Goal: Task Accomplishment & Management: Use online tool/utility

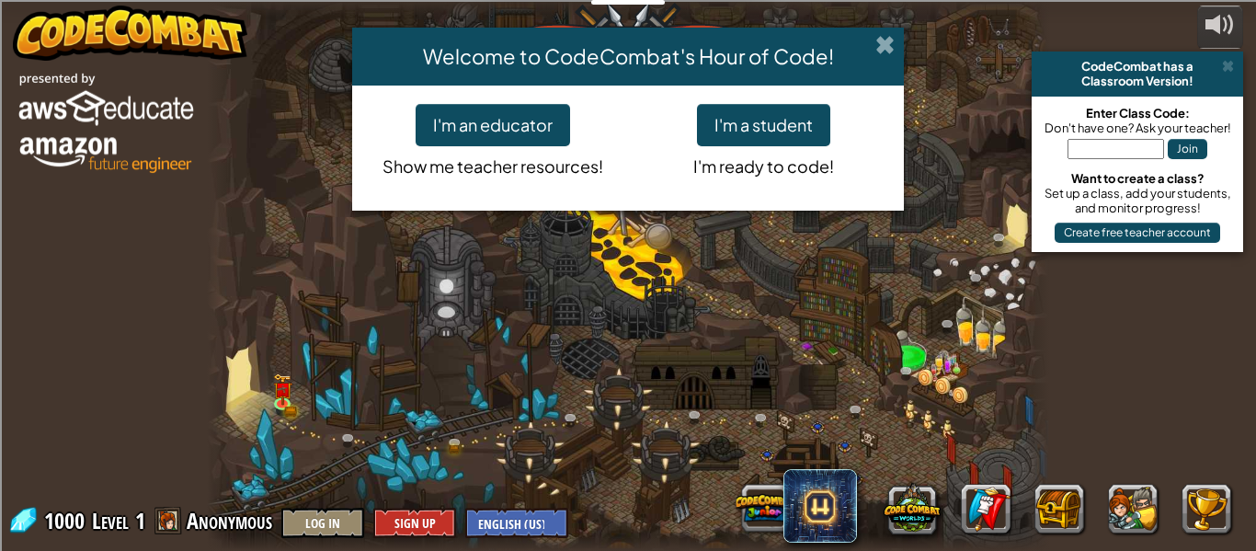
click at [892, 49] on span at bounding box center [885, 44] width 19 height 19
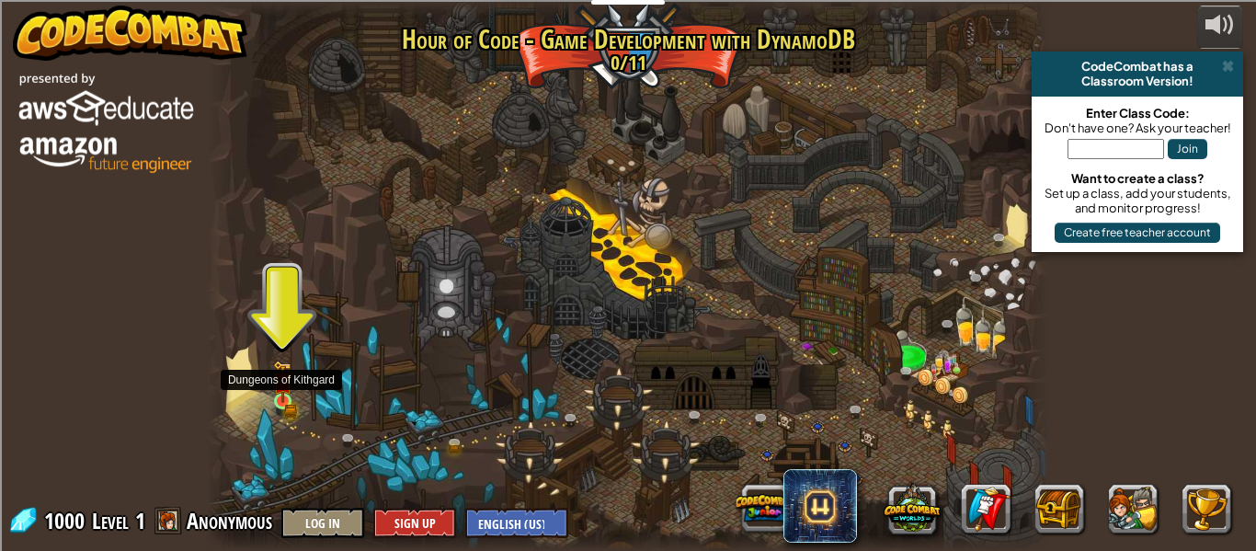
click at [285, 395] on img at bounding box center [282, 382] width 19 height 42
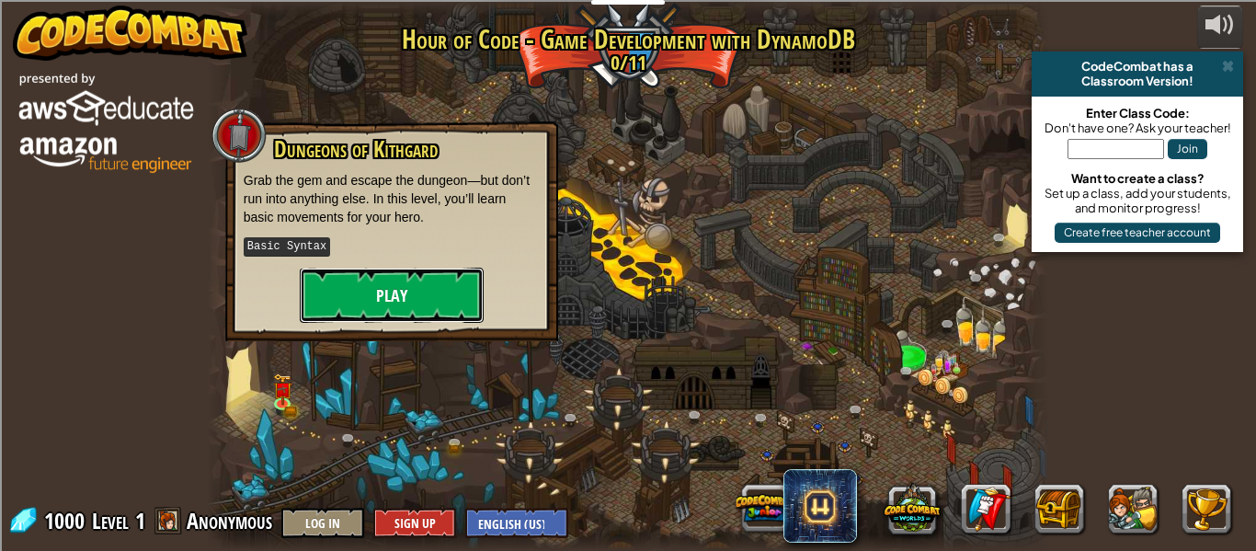
click at [394, 298] on button "Play" at bounding box center [392, 295] width 184 height 55
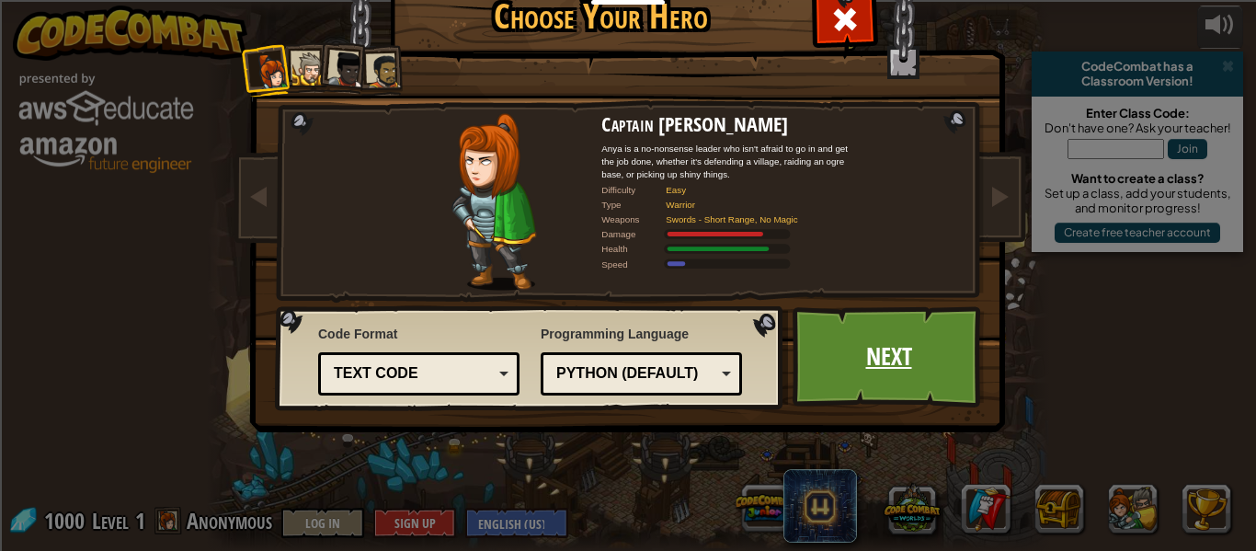
click at [898, 337] on link "Next" at bounding box center [889, 356] width 192 height 101
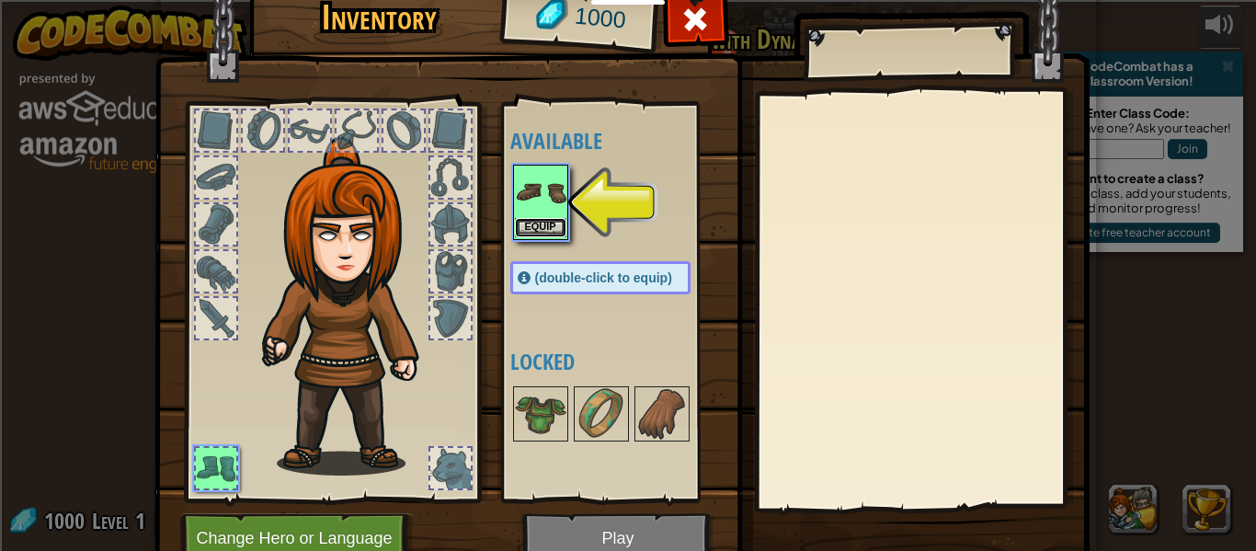
click at [531, 224] on button "Equip" at bounding box center [541, 227] width 52 height 19
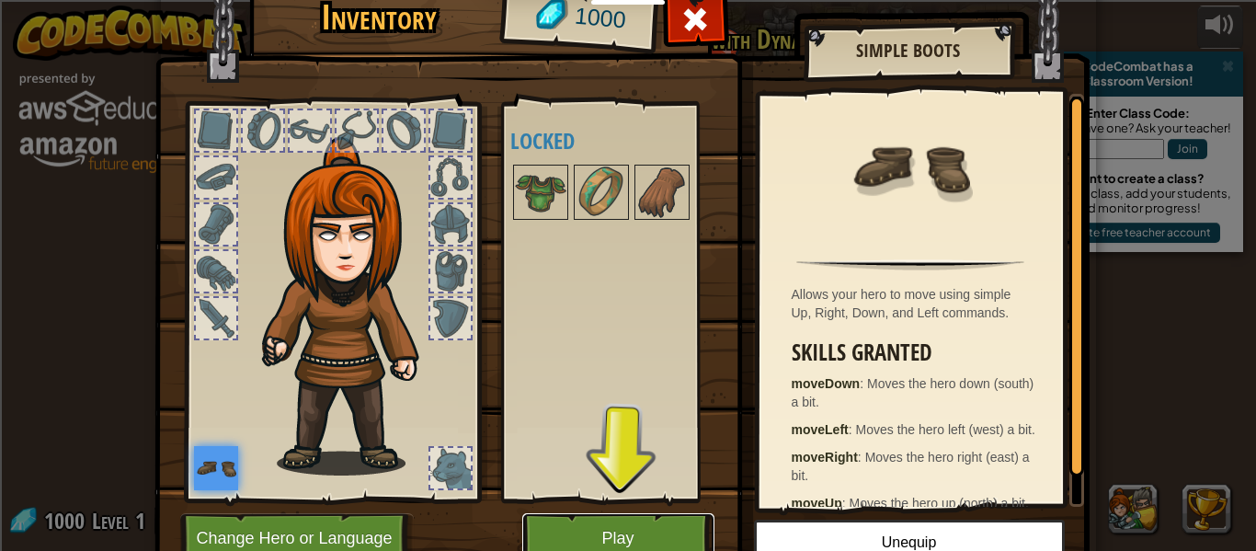
click at [662, 523] on button "Play" at bounding box center [618, 538] width 192 height 51
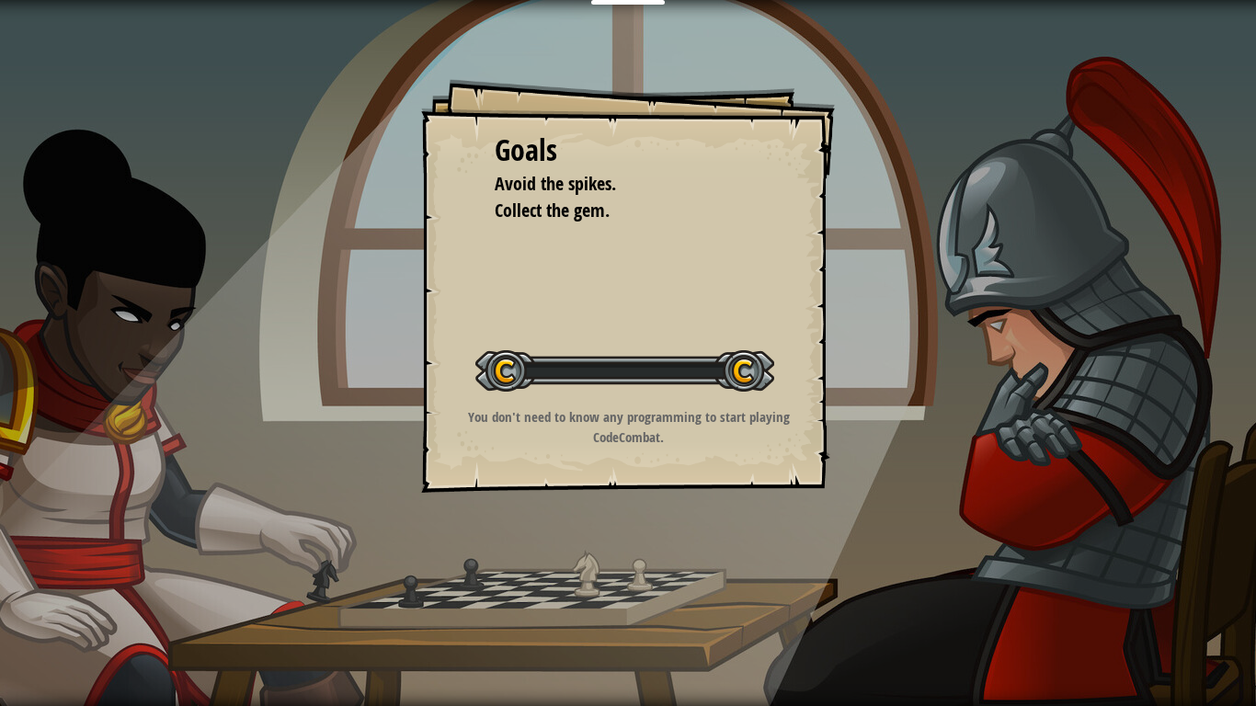
click at [647, 550] on div "Goals Avoid the spikes. Collect the gem. Start Level Error loading from server.…" at bounding box center [628, 353] width 1256 height 706
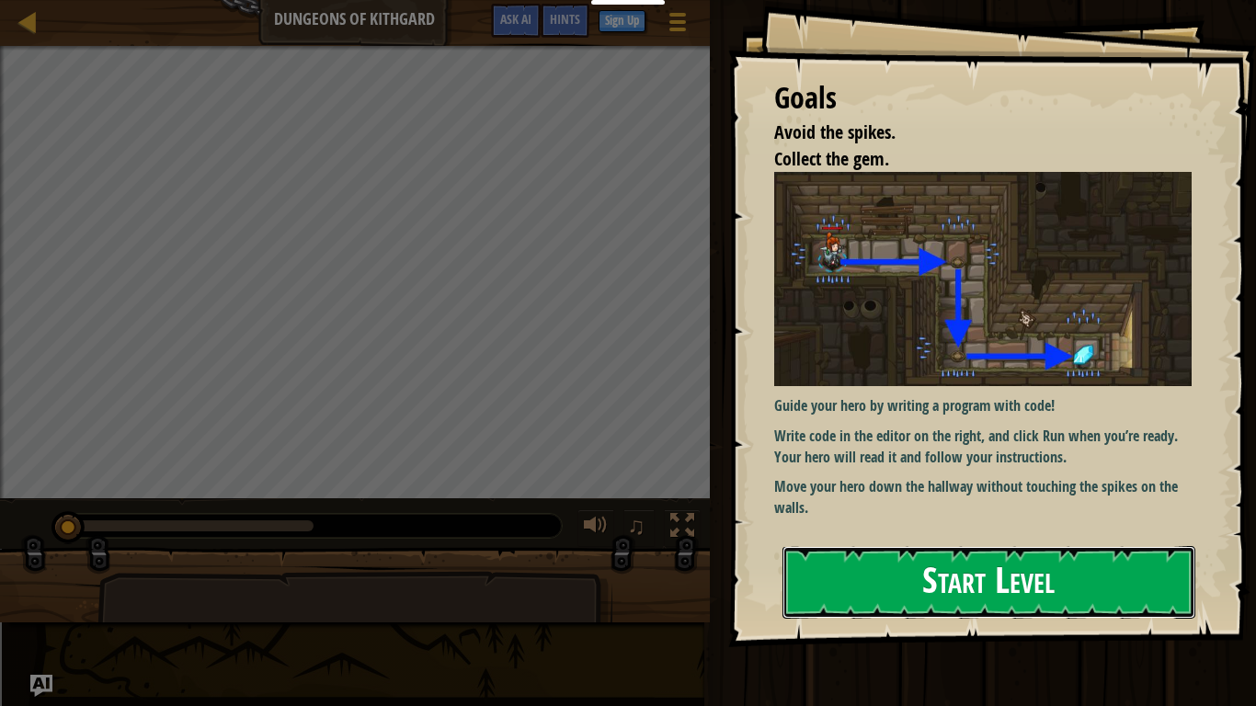
click at [902, 550] on button "Start Level" at bounding box center [989, 582] width 413 height 73
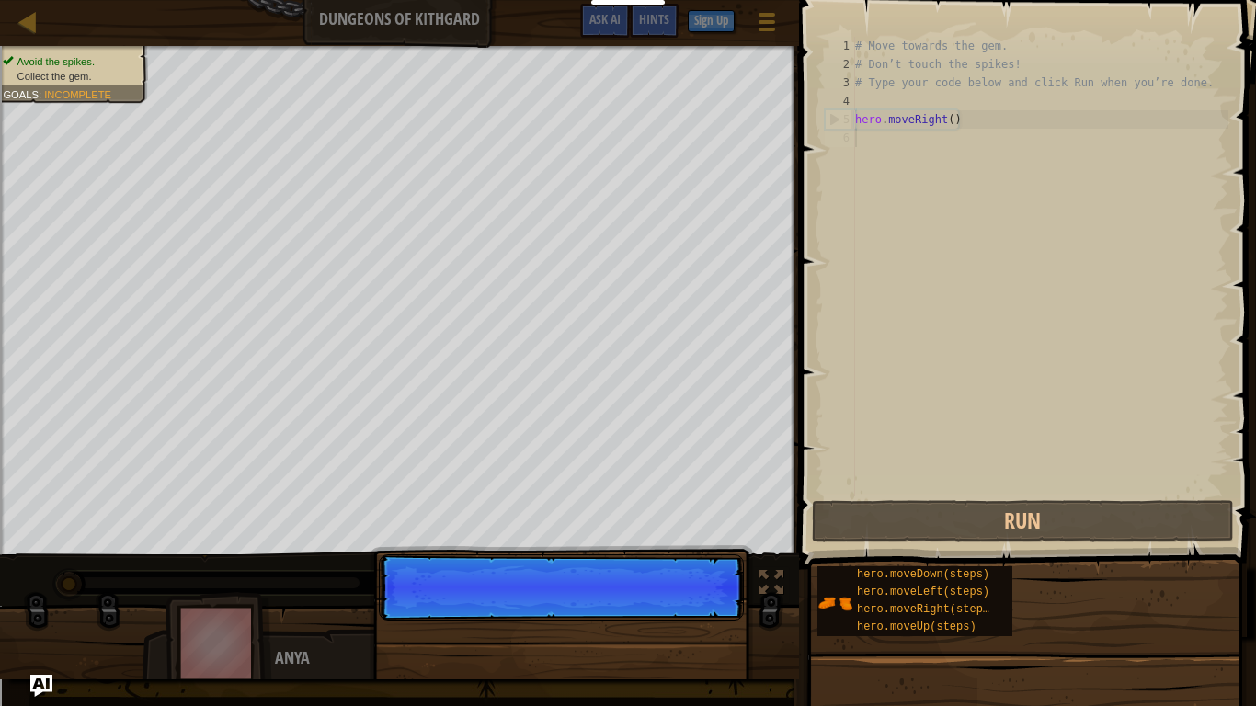
click at [716, 550] on p "Continue" at bounding box center [561, 588] width 365 height 66
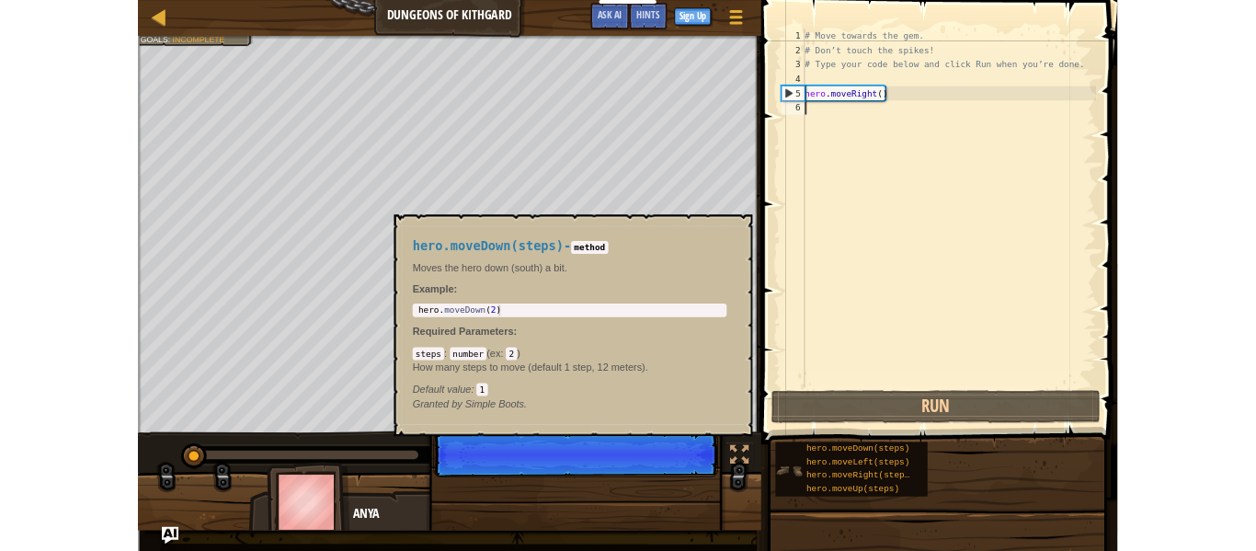
scroll to position [8, 0]
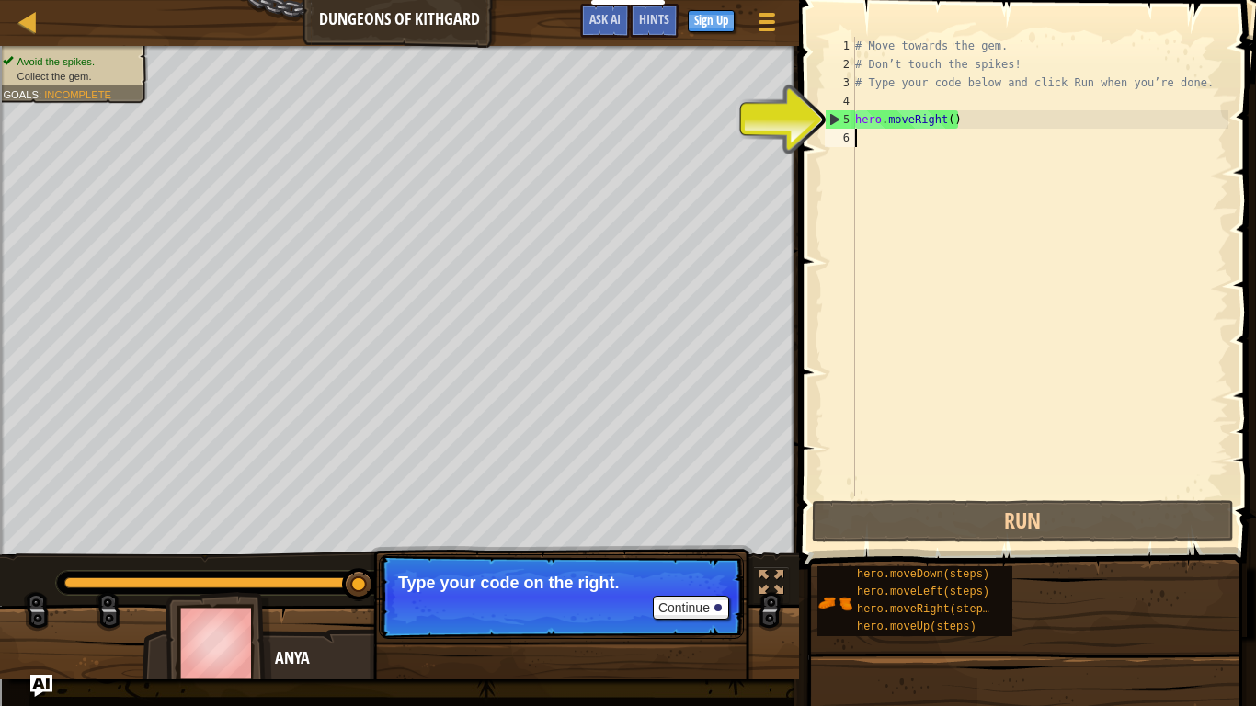
click at [831, 117] on div "5" at bounding box center [840, 119] width 29 height 18
click at [834, 116] on div "5" at bounding box center [840, 119] width 29 height 18
click at [836, 116] on div "5" at bounding box center [840, 119] width 29 height 18
type textarea "hero.moveRight()"
click at [836, 116] on div "5" at bounding box center [840, 119] width 29 height 18
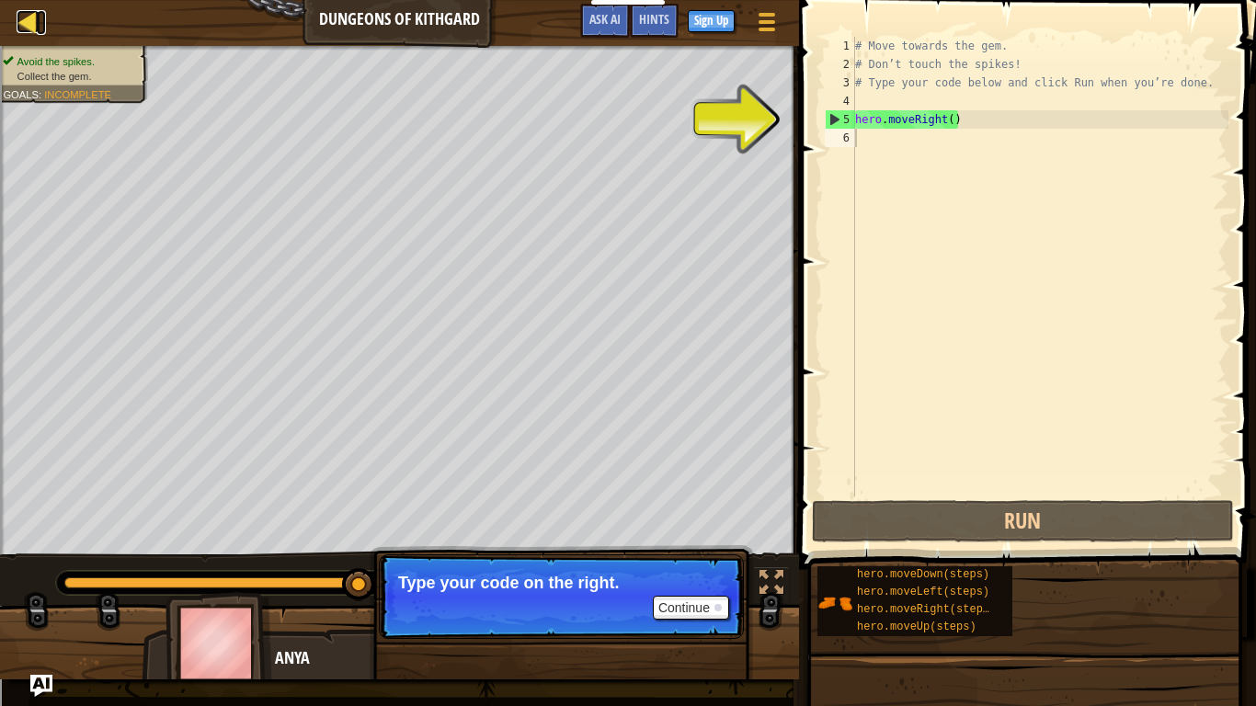
click at [26, 19] on div at bounding box center [28, 21] width 23 height 23
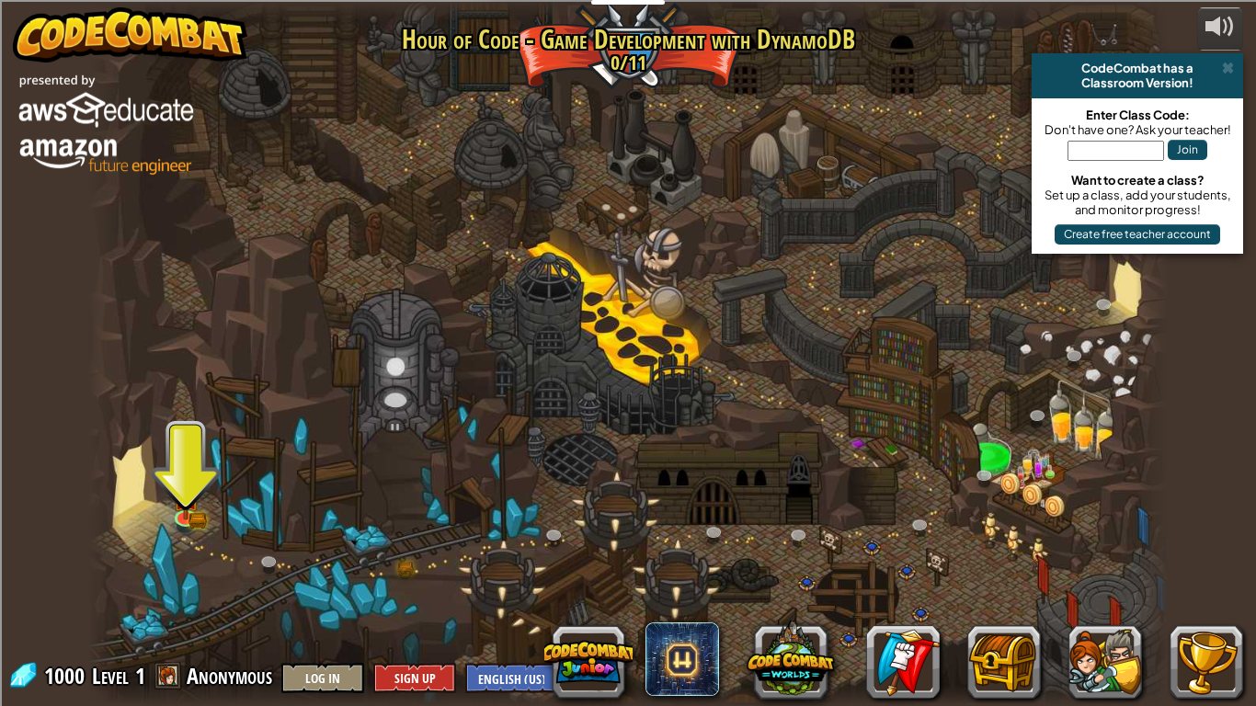
click at [633, 54] on div at bounding box center [628, 353] width 1081 height 706
click at [610, 96] on div at bounding box center [628, 353] width 1081 height 706
click at [189, 510] on img at bounding box center [186, 486] width 28 height 60
